Goal: Information Seeking & Learning: Learn about a topic

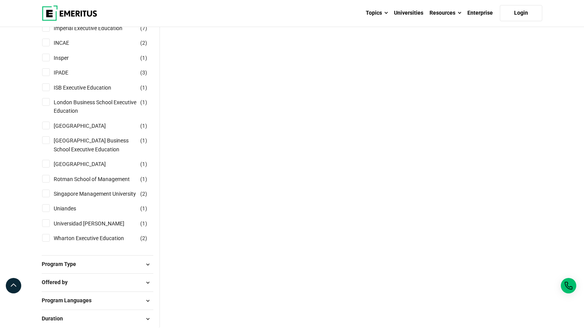
scroll to position [210, 0]
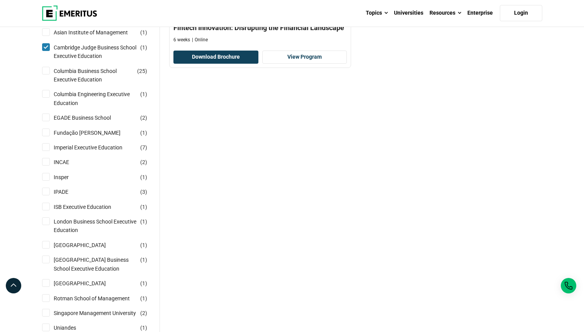
click at [50, 77] on div "Columbia Business School Executive Education ( 25 )" at bounding box center [98, 75] width 112 height 17
click at [47, 73] on input "Columbia Business School Executive Education ( 25 )" at bounding box center [46, 71] width 8 height 8
checkbox input "true"
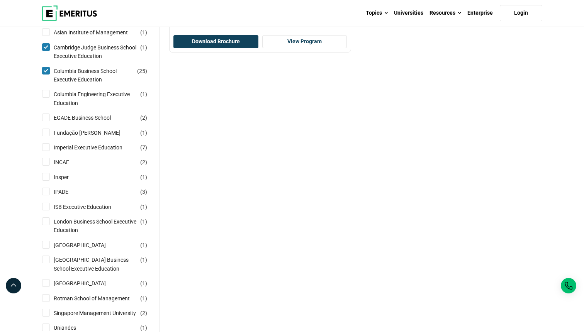
click at [47, 93] on input "Columbia Engineering Executive Education ( 1 )" at bounding box center [46, 94] width 8 height 8
checkbox input "true"
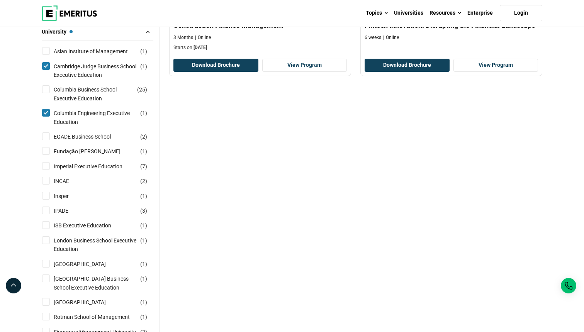
scroll to position [230, 0]
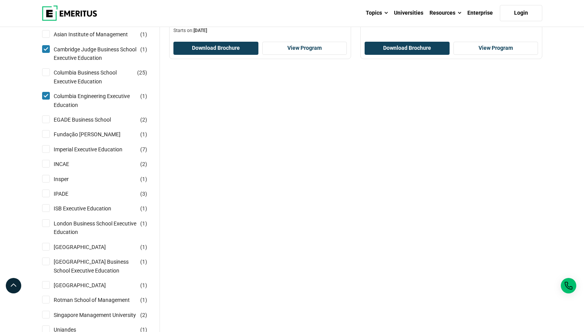
click at [47, 223] on input "London Business School Executive Education ( 1 )" at bounding box center [46, 223] width 8 height 8
checkbox input "true"
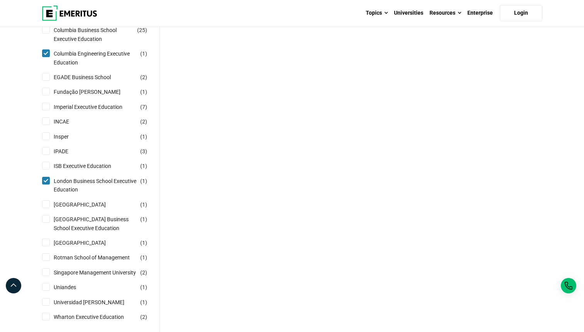
scroll to position [297, 0]
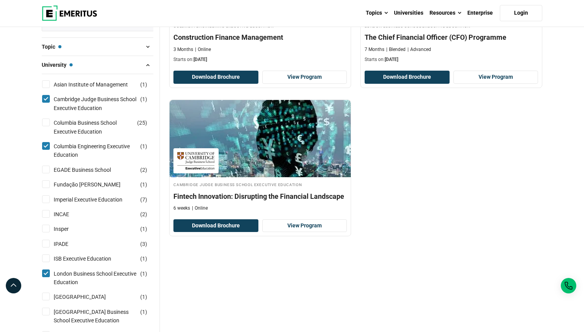
scroll to position [228, 0]
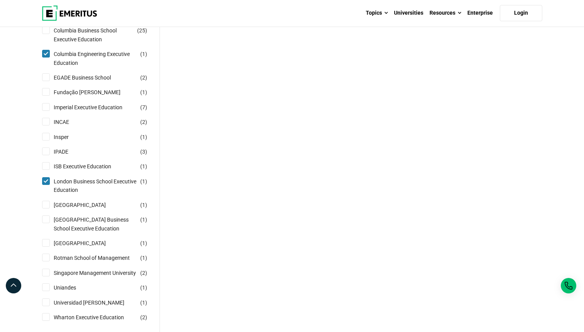
scroll to position [331, 0]
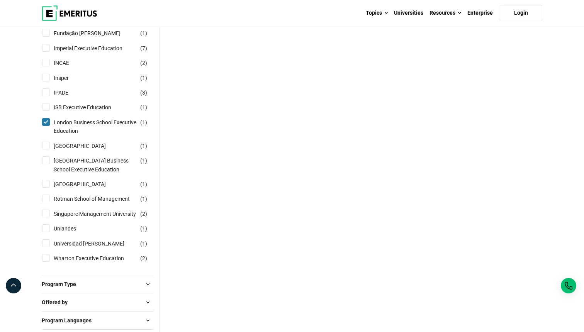
click at [46, 161] on input "National University of Singapore Business School Executive Education ( 1 )" at bounding box center [46, 160] width 8 height 8
checkbox input "true"
click at [47, 147] on input "Nanyang Technological University ( 1 )" at bounding box center [46, 146] width 8 height 8
checkbox input "true"
click at [49, 217] on input "Singapore Management University ( 2 )" at bounding box center [46, 214] width 8 height 8
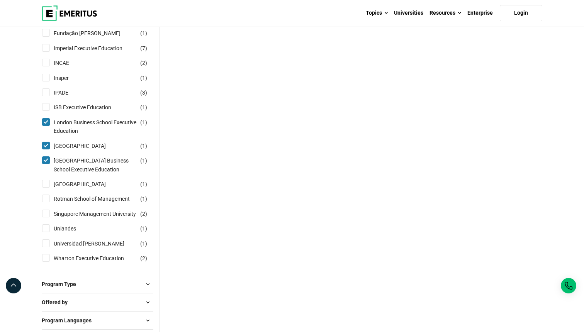
checkbox input "true"
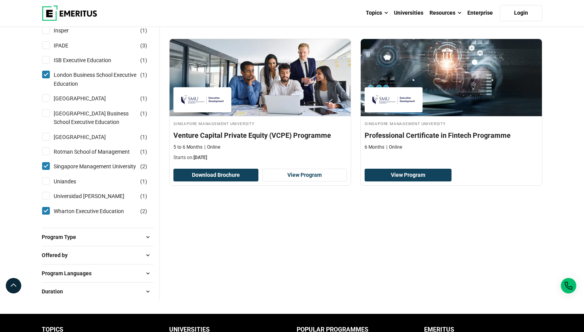
scroll to position [406, 0]
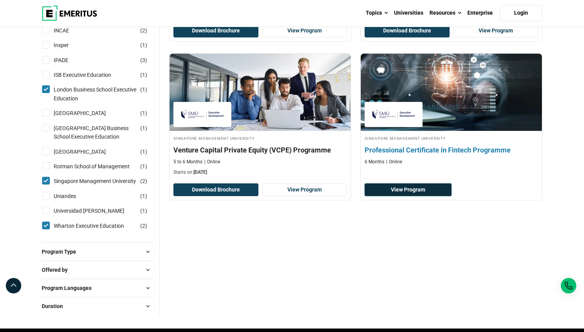
click at [395, 185] on link "View Program" at bounding box center [407, 189] width 87 height 13
